Goal: Task Accomplishment & Management: Complete application form

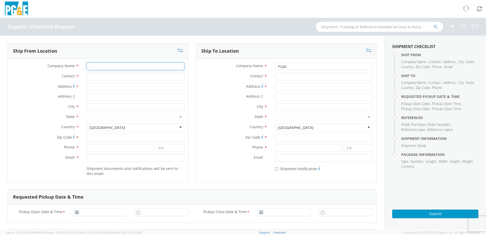
click at [94, 68] on input "Company Name *" at bounding box center [136, 67] width 98 height 8
type input "Dura line"
click at [116, 76] on input "Contact *" at bounding box center [136, 77] width 98 height 8
type input "C"
type input "Will"
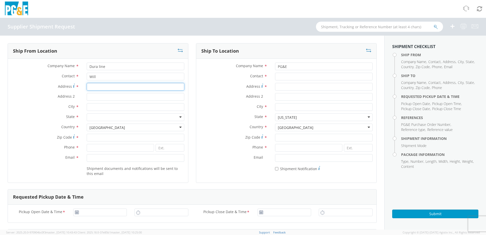
click at [123, 89] on input "Address *" at bounding box center [136, 87] width 98 height 8
type input "7591 w 700 n"
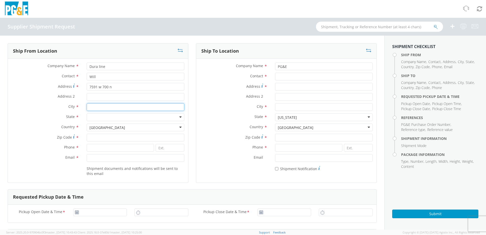
click at [103, 106] on input "City *" at bounding box center [136, 107] width 98 height 8
type input "[GEOGRAPHIC_DATA]"
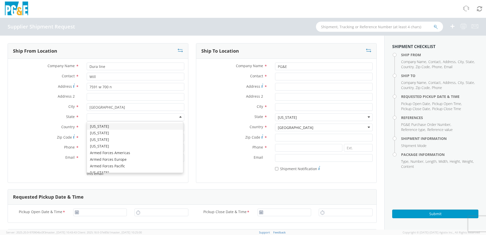
click at [107, 120] on div at bounding box center [136, 117] width 98 height 8
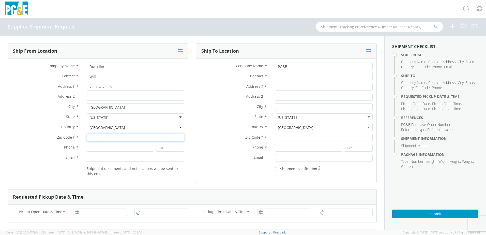
click at [101, 138] on input "Zip Code *" at bounding box center [136, 138] width 98 height 8
type input "84116"
click at [104, 147] on input at bounding box center [120, 148] width 67 height 8
type input "[PHONE_NUMBER]"
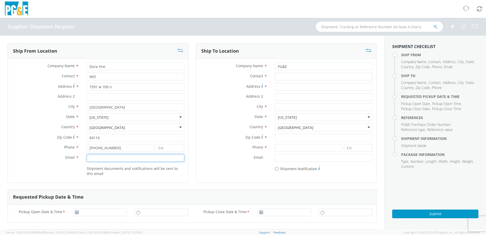
click at [117, 158] on input "Email *" at bounding box center [136, 158] width 98 height 8
click at [108, 160] on input "Email *" at bounding box center [136, 158] width 98 height 8
paste input "[EMAIL_ADDRESS][DOMAIN_NAME]"
click at [95, 158] on input "[EMAIL_ADDRESS][DOMAIN_NAME]" at bounding box center [136, 158] width 98 height 8
type input "[EMAIL_ADDRESS][DOMAIN_NAME]"
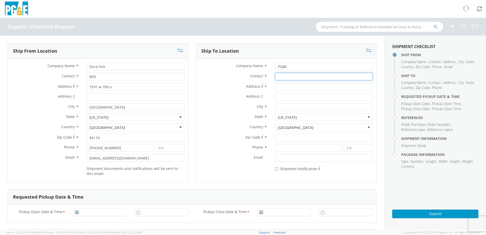
click at [285, 77] on input "Contact *" at bounding box center [324, 77] width 98 height 8
click at [275, 78] on input "Contact *" at bounding box center [324, 77] width 98 height 8
paste input "[PHONE_NUMBER]"
type input "[PHONE_NUMBER]"
click at [289, 85] on input "Address *" at bounding box center [324, 87] width 98 height 8
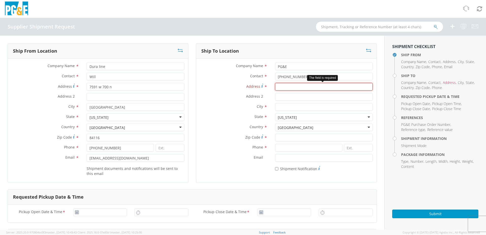
click at [292, 88] on input "Address *" at bounding box center [324, 87] width 98 height 8
paste input "[STREET_ADDRESS]"
type input "[STREET_ADDRESS]"
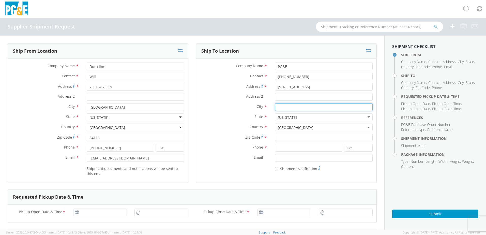
click at [284, 106] on input "City *" at bounding box center [324, 107] width 98 height 8
click at [285, 108] on input "City *" at bounding box center [324, 107] width 98 height 8
paste input "[GEOGRAPHIC_DATA]"
type input "[GEOGRAPHIC_DATA]"
click at [301, 141] on input "Zip Code *" at bounding box center [324, 138] width 98 height 8
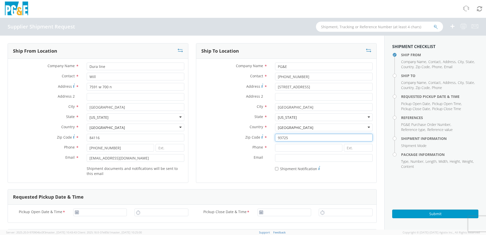
type input "93725"
click at [294, 146] on input at bounding box center [308, 148] width 67 height 8
drag, startPoint x: 303, startPoint y: 78, endPoint x: 243, endPoint y: 75, distance: 59.8
click at [243, 75] on div "Contact * [PHONE_NUMBER]" at bounding box center [286, 77] width 180 height 8
click at [307, 141] on div "Zip Code * 93725" at bounding box center [286, 139] width 180 height 10
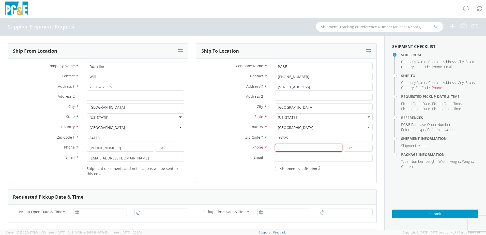
click at [306, 146] on input at bounding box center [308, 148] width 67 height 8
paste input "[PHONE_NUMBER]"
type input "[PHONE_NUMBER]"
drag, startPoint x: 313, startPoint y: 74, endPoint x: 219, endPoint y: 82, distance: 94.9
click at [219, 82] on div "Contact * [PHONE_NUMBER]" at bounding box center [286, 78] width 180 height 10
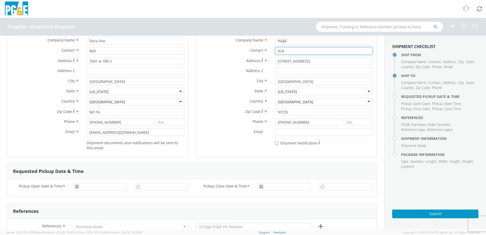
scroll to position [76, 0]
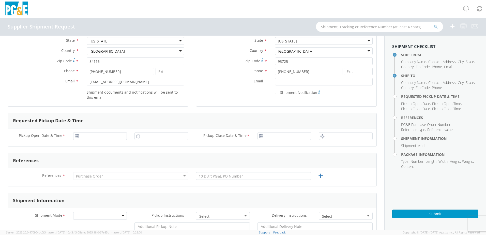
type input "N/A"
type input "[DATE]"
click at [97, 136] on input "[DATE]" at bounding box center [100, 136] width 54 height 8
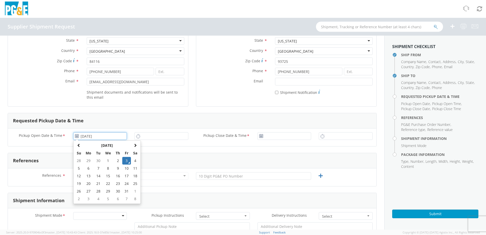
click at [125, 161] on td "3" at bounding box center [126, 161] width 9 height 8
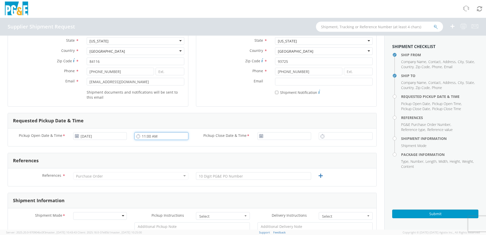
click at [146, 136] on input "11:00 AM" at bounding box center [162, 136] width 54 height 8
type input "7:00 AM"
type input "[DATE]"
click at [276, 137] on input "[DATE]" at bounding box center [285, 136] width 54 height 8
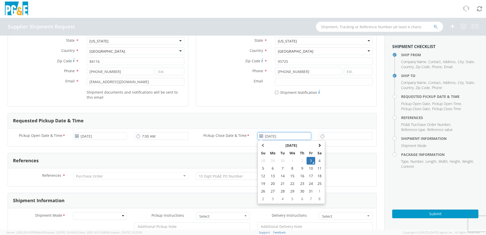
click at [311, 161] on td "3" at bounding box center [311, 161] width 9 height 8
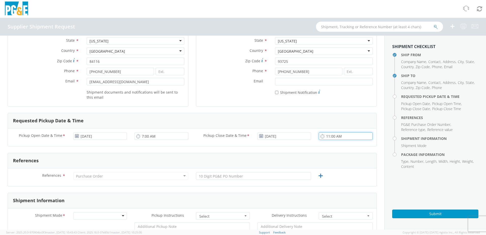
click at [341, 136] on input "11:00 AM" at bounding box center [346, 136] width 54 height 8
type input "2:30 PM"
click at [237, 164] on div "References" at bounding box center [192, 160] width 369 height 15
click at [160, 177] on div "Purchase Order" at bounding box center [130, 176] width 115 height 8
click at [254, 173] on div "References * Purchase Order Purchase Order Account Type Activity ID Airline App…" at bounding box center [192, 177] width 369 height 18
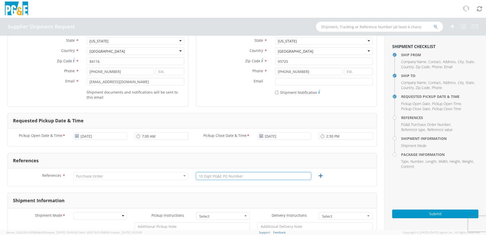
click at [251, 175] on input "text" at bounding box center [253, 176] width 115 height 8
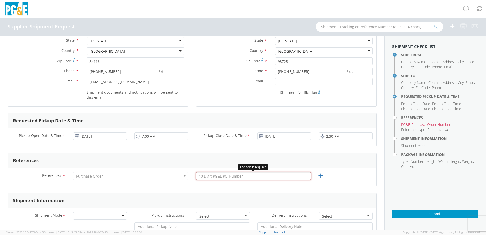
click at [247, 177] on input "text" at bounding box center [253, 176] width 115 height 8
paste input "3501417361"
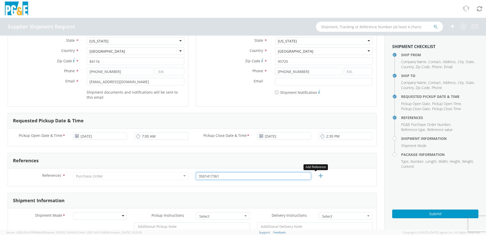
type input "3501417361"
click at [321, 175] on icon at bounding box center [321, 176] width 6 height 6
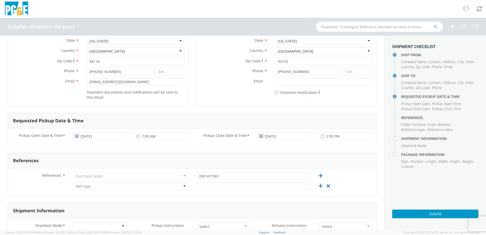
click at [117, 186] on div at bounding box center [130, 186] width 115 height 8
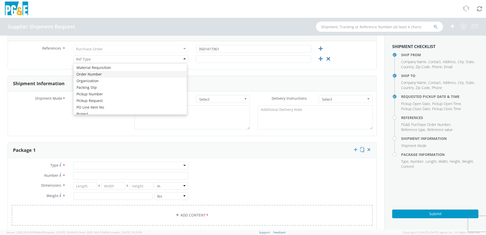
scroll to position [203, 0]
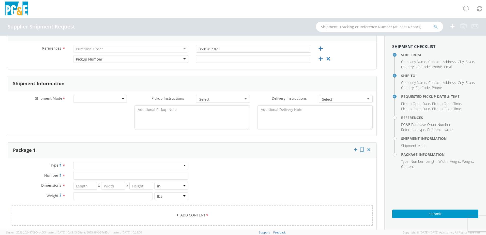
click at [265, 53] on div "3501417361" at bounding box center [253, 50] width 123 height 10
click at [268, 62] on input "text" at bounding box center [253, 59] width 115 height 8
click at [230, 60] on input "text" at bounding box center [253, 59] width 115 height 8
paste input "80867409"
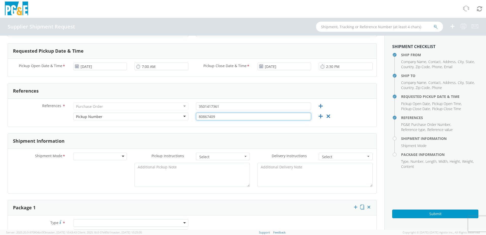
scroll to position [153, 0]
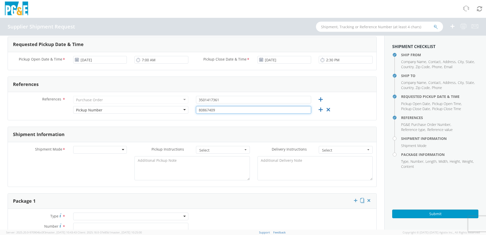
type input "80867409"
click at [109, 151] on div at bounding box center [100, 150] width 54 height 8
click at [96, 161] on div "No" at bounding box center [100, 160] width 54 height 8
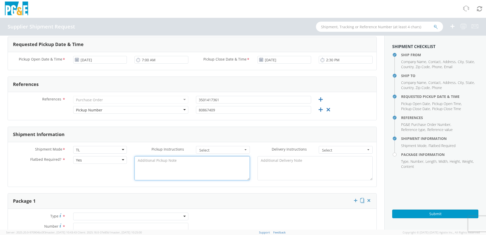
click at [172, 164] on textarea at bounding box center [192, 168] width 115 height 24
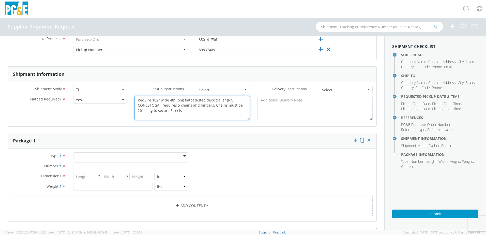
scroll to position [229, 0]
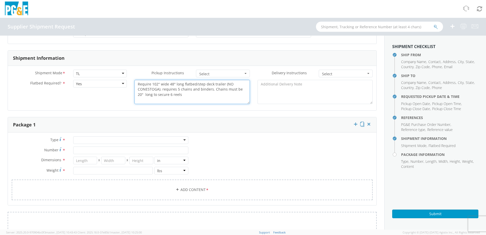
type textarea "Require 102" wide 48" long flatbed/step deck trailer (NO CONESTOGA). requires 5…"
click at [97, 140] on div at bounding box center [130, 140] width 115 height 8
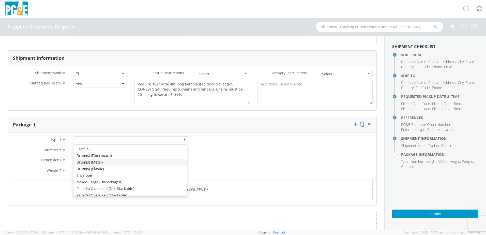
scroll to position [57, 0]
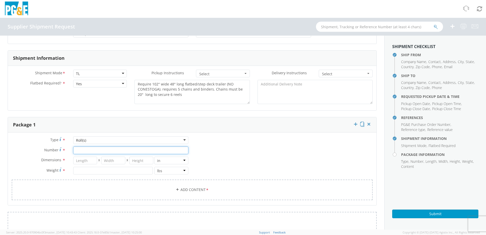
click at [85, 151] on input "Number *" at bounding box center [130, 151] width 115 height 8
type input "6"
click at [88, 164] on input "number" at bounding box center [85, 161] width 24 height 8
type input "102"
type input "48"
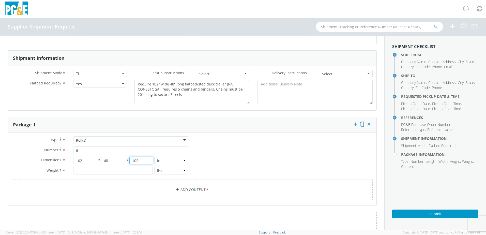
type input "102"
click at [86, 171] on input "number" at bounding box center [113, 171] width 80 height 8
click at [94, 172] on input "number" at bounding box center [113, 171] width 80 height 8
paste input "8749"
type input "8749"
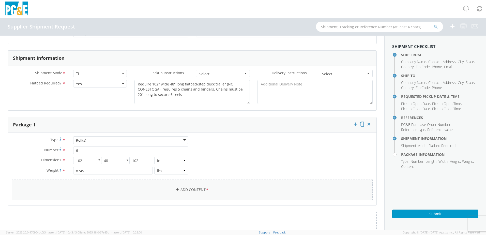
click at [184, 192] on link "Add Content *" at bounding box center [192, 190] width 361 height 21
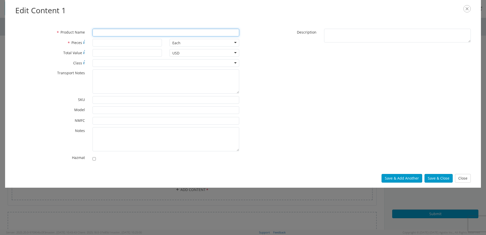
click at [134, 33] on input "* Product Name" at bounding box center [166, 33] width 147 height 8
type input "reels"
click at [114, 45] on input "* Pieces" at bounding box center [128, 43] width 70 height 8
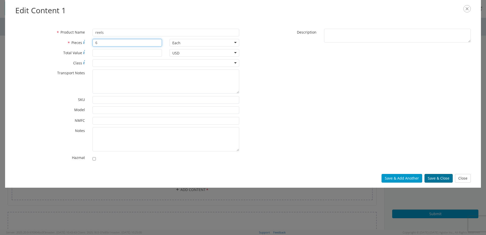
type input "6"
click at [438, 177] on button "Save & Close" at bounding box center [439, 178] width 28 height 9
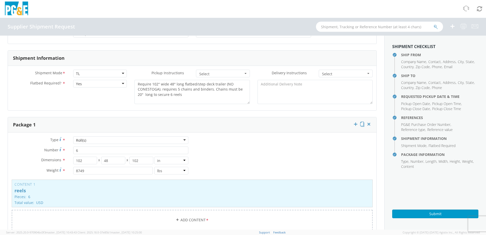
click at [271, 153] on div "Type * Roll(s) Roll(s) Bulk Bundle(s) Cardboard Box(es) Carton(s) Crate(s) Drum…" at bounding box center [192, 186] width 369 height 100
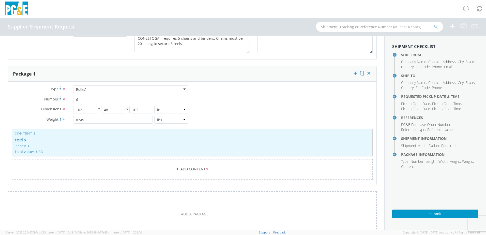
scroll to position [442, 0]
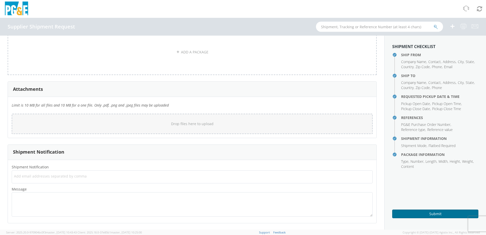
click at [418, 213] on button "Submit" at bounding box center [435, 214] width 86 height 9
